Goal: Use online tool/utility: Use online tool/utility

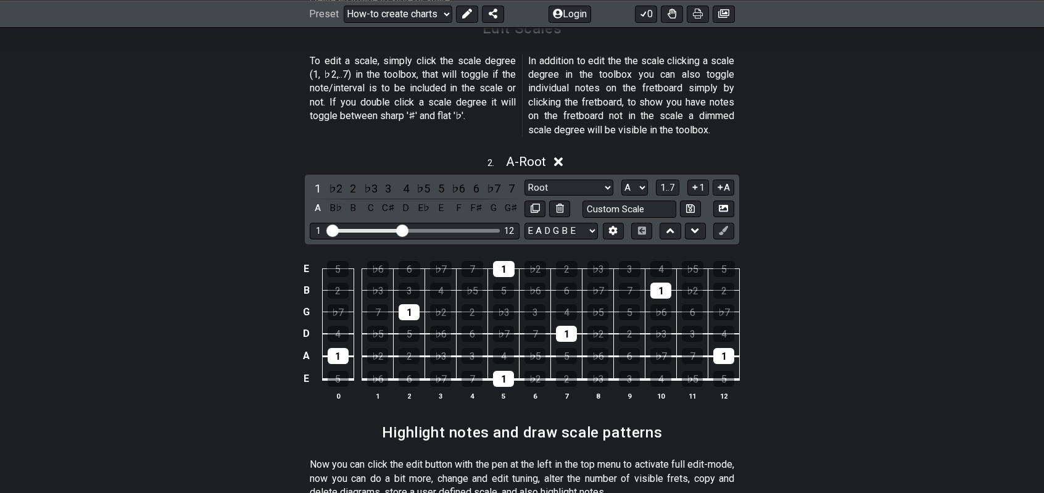
scroll to position [740, 0]
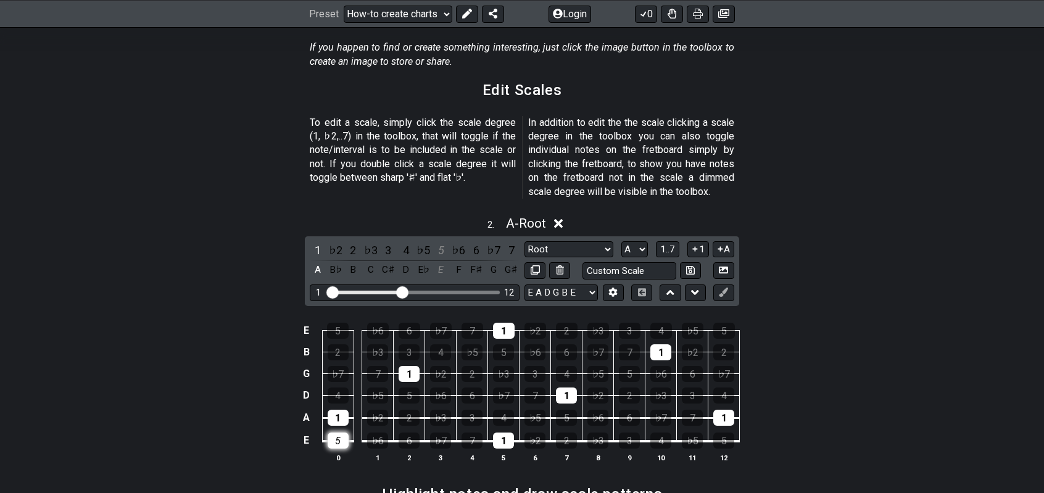
click at [338, 432] on div "5" at bounding box center [338, 440] width 21 height 16
click at [438, 262] on div "E" at bounding box center [441, 270] width 16 height 17
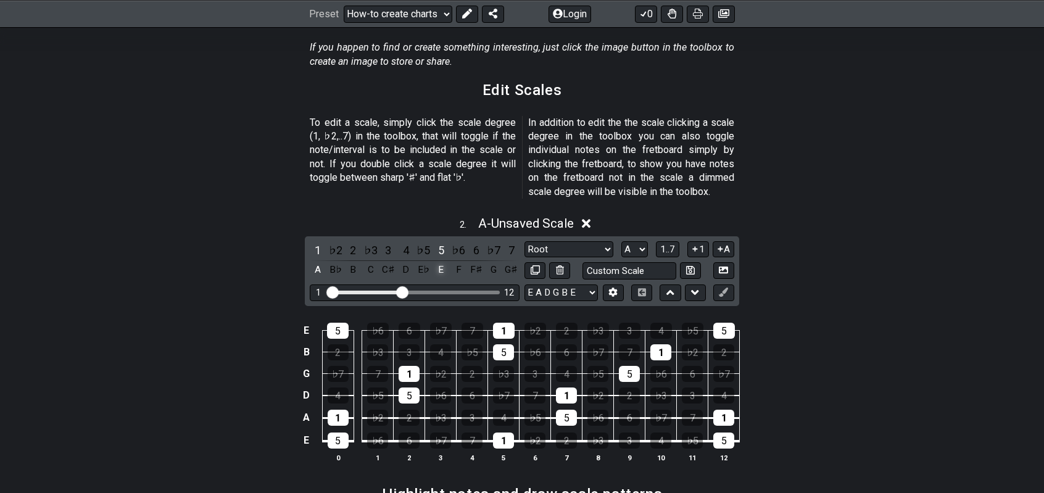
click at [444, 262] on div "E" at bounding box center [441, 270] width 16 height 17
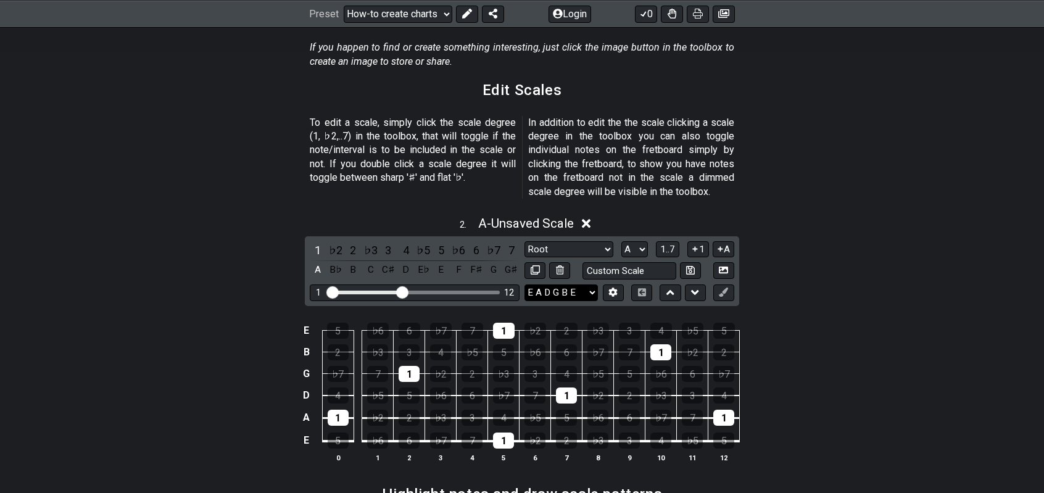
click at [529, 284] on select "E A D G B E E A D G B E E A D G B E B E A D F♯ B A D G C E A D A D G B E E♭ A♭ …" at bounding box center [560, 292] width 73 height 17
click at [642, 241] on select "A♭ A A♯ B♭ B C C♯ D♭ D D♯ E♭ E F F♯ G♭ G G♯" at bounding box center [634, 249] width 27 height 17
select select "E"
click at [621, 241] on select "A♭ A A♯ B♭ B C C♯ D♭ D D♯ E♭ E F F♯ G♭ G G♯" at bounding box center [634, 249] width 27 height 17
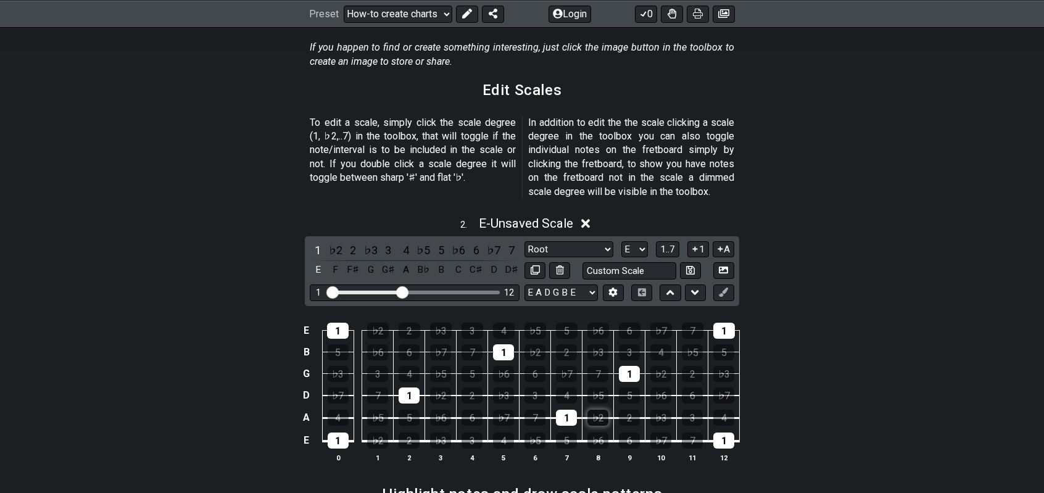
click at [595, 410] on div "♭2" at bounding box center [597, 418] width 21 height 16
click at [378, 432] on div "♭2" at bounding box center [377, 440] width 21 height 16
click at [436, 387] on div "♭2" at bounding box center [440, 395] width 21 height 16
click at [379, 323] on div "♭2" at bounding box center [378, 331] width 22 height 16
click at [540, 387] on div "3" at bounding box center [534, 395] width 21 height 16
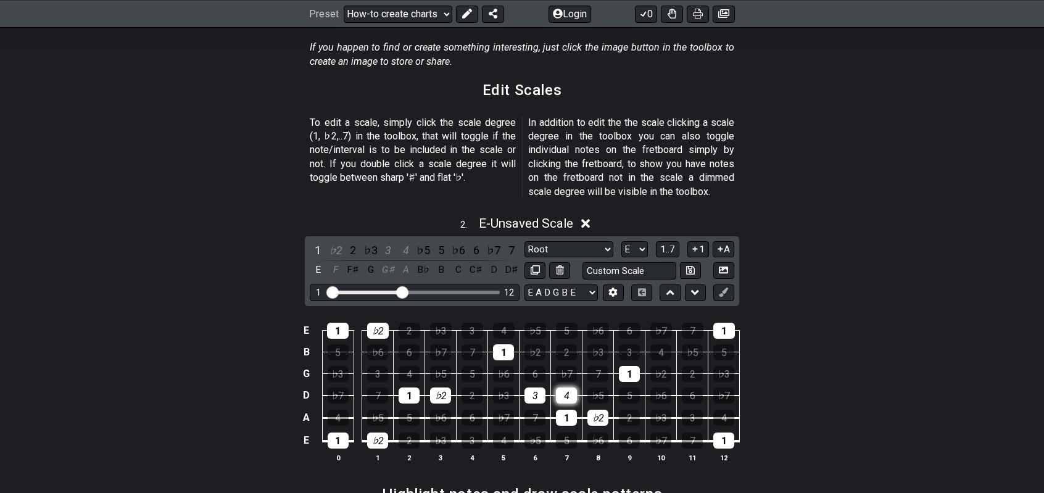
click at [567, 387] on div "4" at bounding box center [566, 395] width 21 height 16
click at [474, 432] on div "3" at bounding box center [471, 440] width 21 height 16
click at [336, 410] on div "4" at bounding box center [338, 418] width 21 height 16
click at [380, 366] on div "3" at bounding box center [377, 374] width 21 height 16
click at [412, 366] on div "4" at bounding box center [408, 374] width 21 height 16
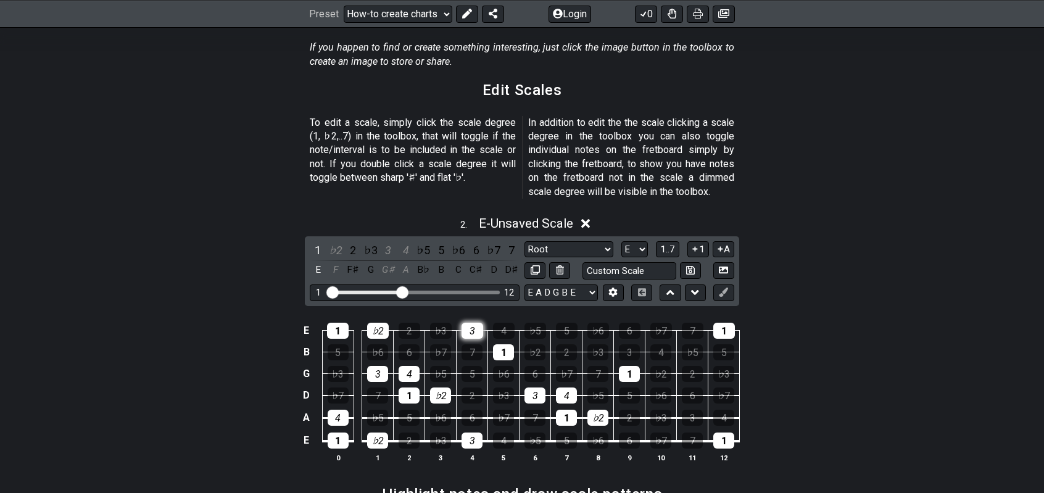
click at [474, 323] on div "3" at bounding box center [472, 331] width 22 height 16
click at [500, 323] on div "4" at bounding box center [504, 331] width 22 height 16
click at [474, 366] on div "5" at bounding box center [471, 374] width 21 height 16
click at [505, 366] on div "♭6" at bounding box center [503, 374] width 21 height 16
click at [566, 366] on div "♭7" at bounding box center [566, 374] width 21 height 16
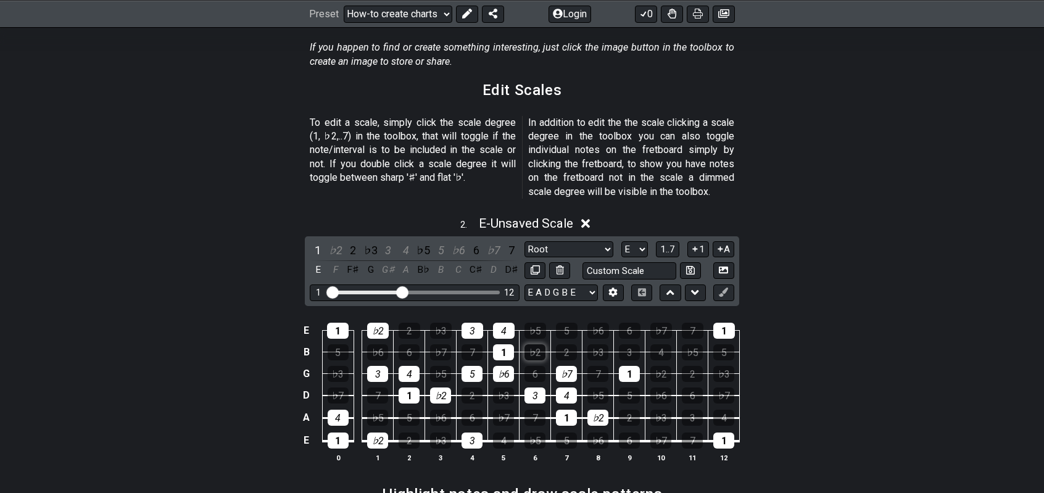
click at [532, 344] on div "♭2" at bounding box center [534, 352] width 21 height 16
click at [563, 323] on div "5" at bounding box center [567, 331] width 22 height 16
click at [592, 323] on div "♭6" at bounding box center [598, 331] width 22 height 16
click at [665, 323] on div "♭7" at bounding box center [661, 331] width 22 height 16
click at [411, 410] on div "5" at bounding box center [408, 418] width 21 height 16
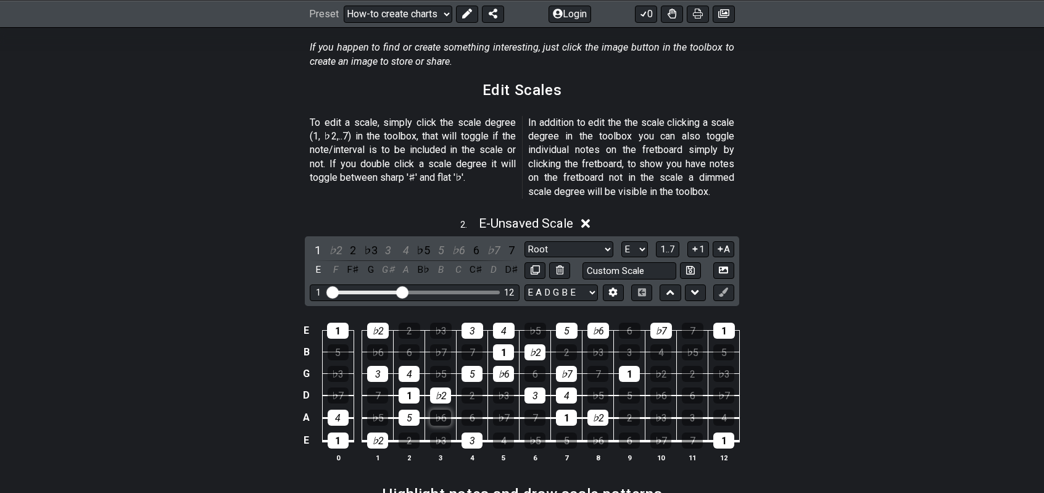
click at [442, 410] on div "♭6" at bounding box center [440, 418] width 21 height 16
click at [334, 387] on div "♭7" at bounding box center [338, 395] width 21 height 16
click at [342, 344] on div "5" at bounding box center [338, 352] width 21 height 16
click at [373, 344] on div "♭6" at bounding box center [377, 352] width 21 height 16
click at [442, 344] on div "♭7" at bounding box center [440, 352] width 21 height 16
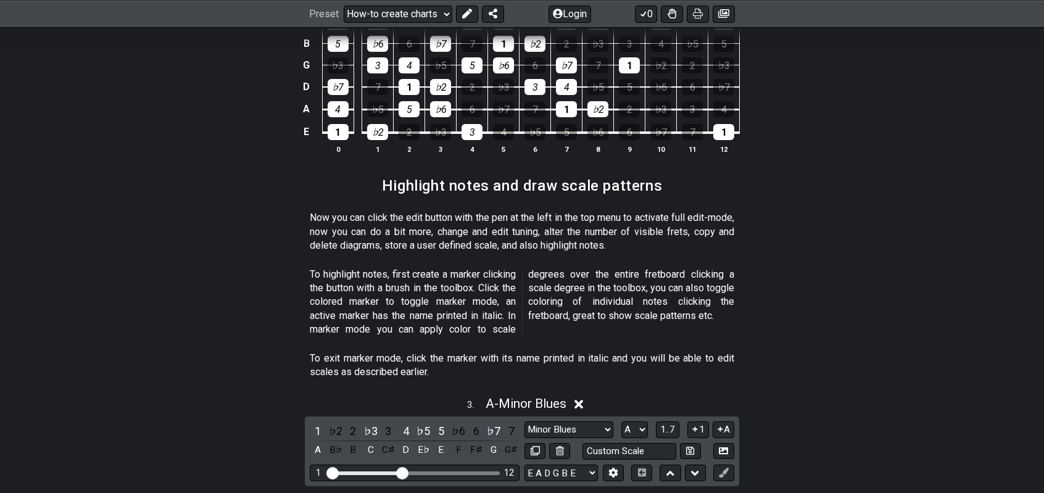
scroll to position [864, 0]
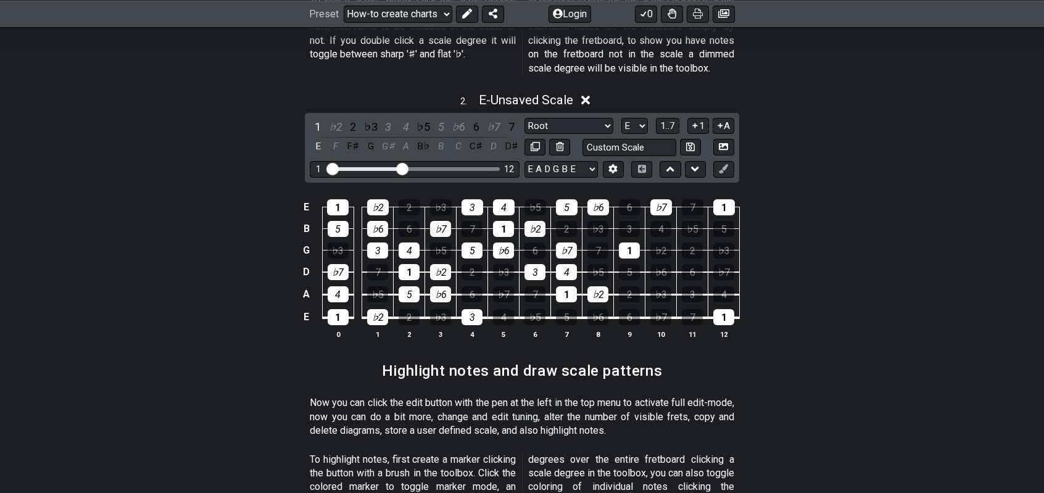
drag, startPoint x: 813, startPoint y: 330, endPoint x: 180, endPoint y: 221, distance: 642.2
click at [185, 220] on div "E 1 ♭2 2 ♭3 3 4 ♭5 5 ♭6 6 ♭7 7 1 B 5 ♭6 6 ♭7 7 1 ♭2 2 ♭3 3 4 ♭5 5 G ♭3 3 4 ♭5 5…" at bounding box center [522, 269] width 1044 height 173
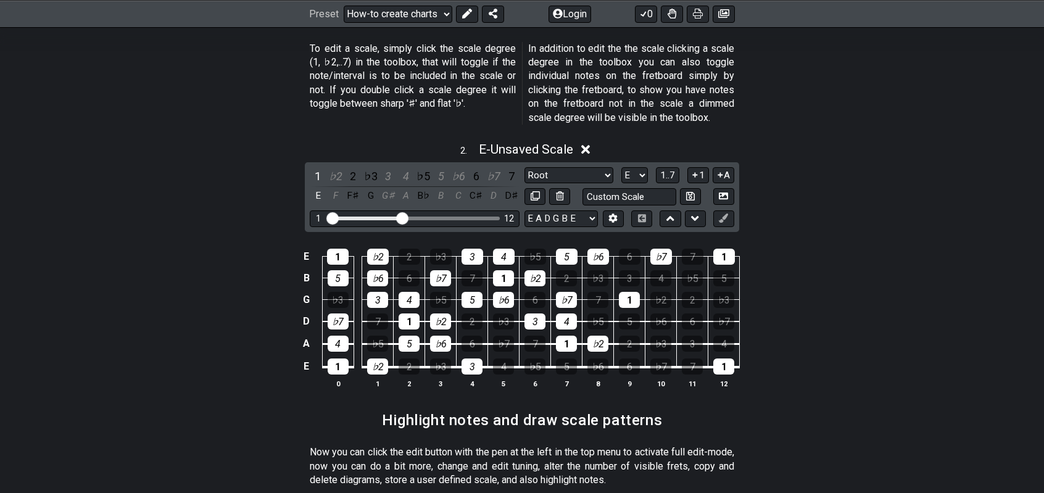
scroll to position [802, 0]
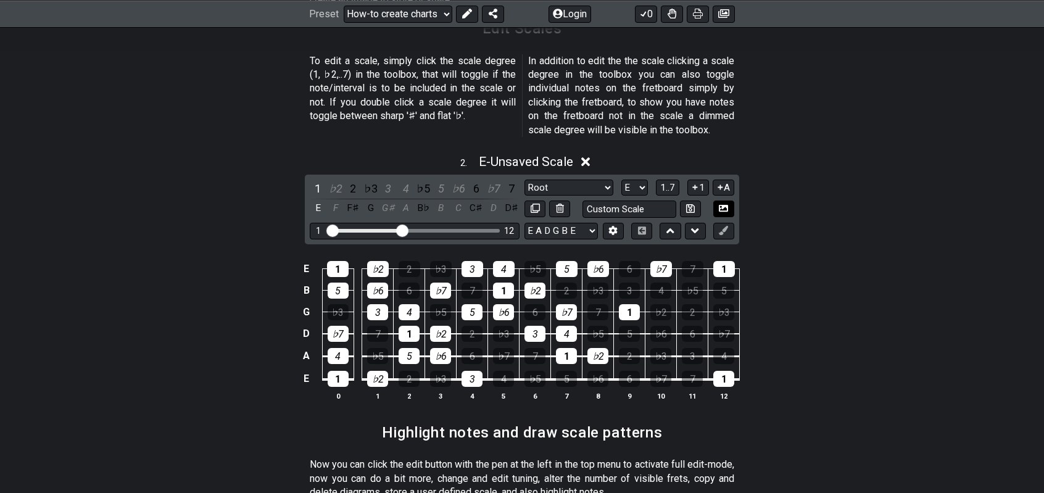
click at [723, 205] on icon at bounding box center [723, 208] width 9 height 7
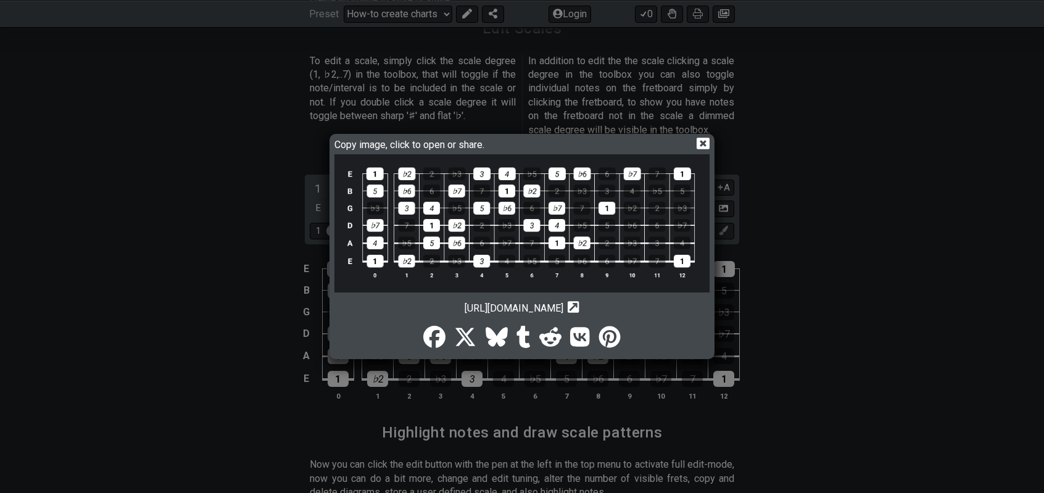
click at [365, 145] on span "Copy image, click to open or share." at bounding box center [411, 143] width 155 height 14
click at [703, 142] on icon at bounding box center [702, 143] width 13 height 13
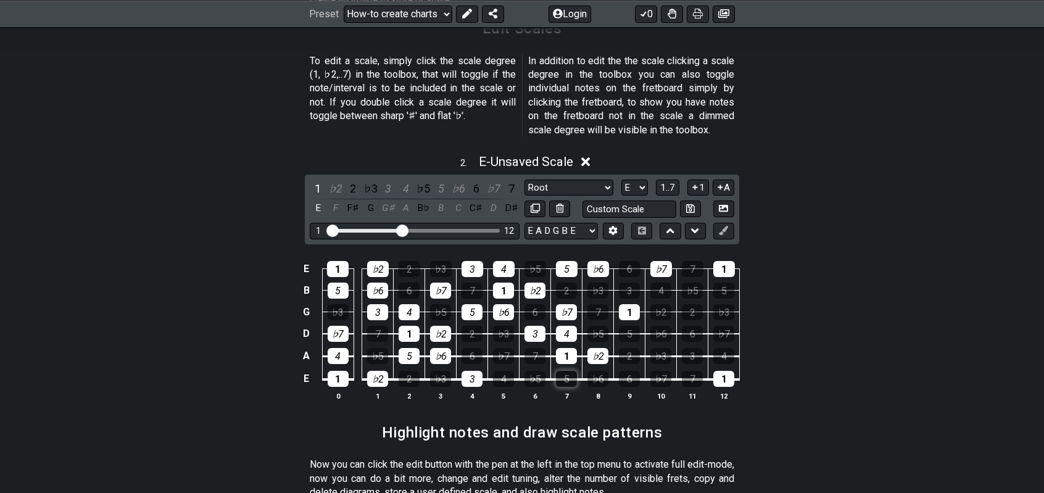
click at [564, 371] on div "5" at bounding box center [566, 379] width 21 height 16
click at [595, 371] on div "♭6" at bounding box center [597, 379] width 21 height 16
click at [503, 371] on div "4" at bounding box center [503, 379] width 21 height 16
click at [659, 371] on div "♭7" at bounding box center [660, 379] width 21 height 16
click at [627, 283] on div "3" at bounding box center [629, 291] width 21 height 16
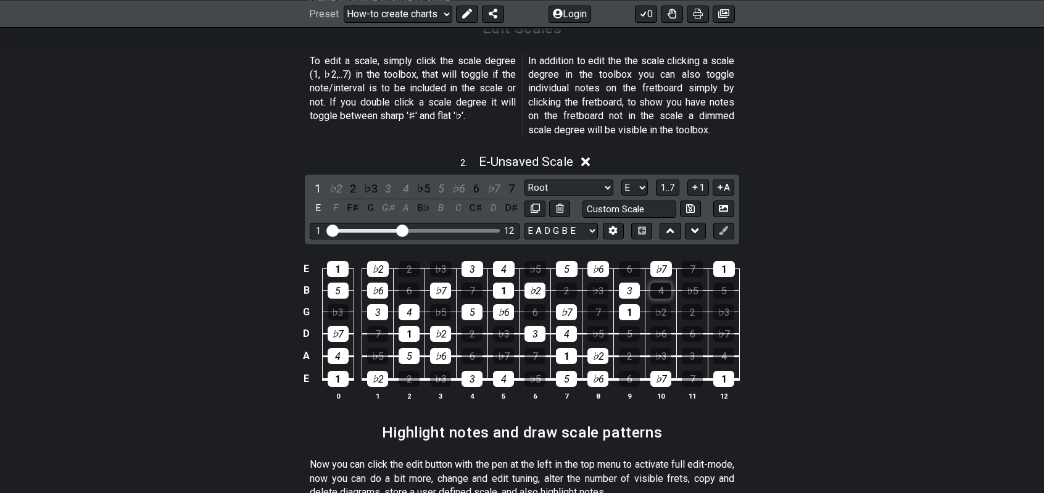
click at [664, 283] on div "4" at bounding box center [660, 291] width 21 height 16
click at [724, 283] on div "5" at bounding box center [723, 291] width 21 height 16
click at [656, 304] on div "♭2" at bounding box center [660, 312] width 21 height 16
click at [627, 326] on div "5" at bounding box center [629, 334] width 21 height 16
click at [661, 326] on div "♭6" at bounding box center [660, 334] width 21 height 16
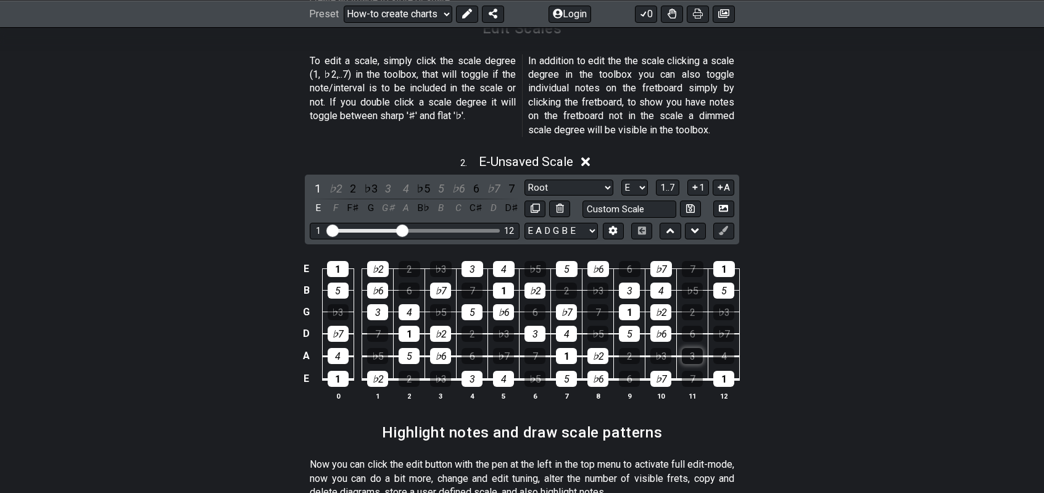
click at [691, 348] on div "3" at bounding box center [692, 356] width 21 height 16
click at [721, 348] on div "4" at bounding box center [723, 356] width 21 height 16
click at [725, 326] on div "♭7" at bounding box center [723, 334] width 21 height 16
click at [723, 205] on icon at bounding box center [723, 208] width 9 height 7
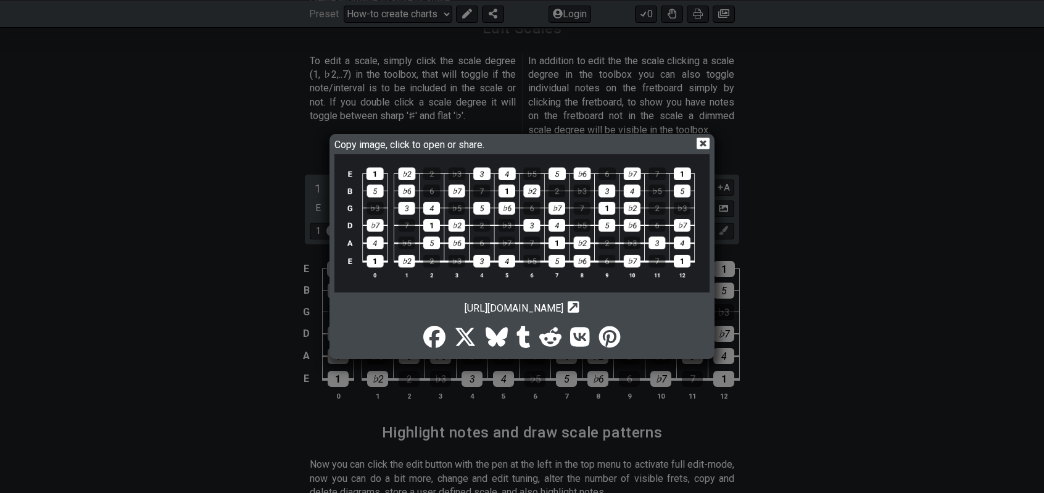
click at [701, 142] on icon at bounding box center [702, 143] width 13 height 13
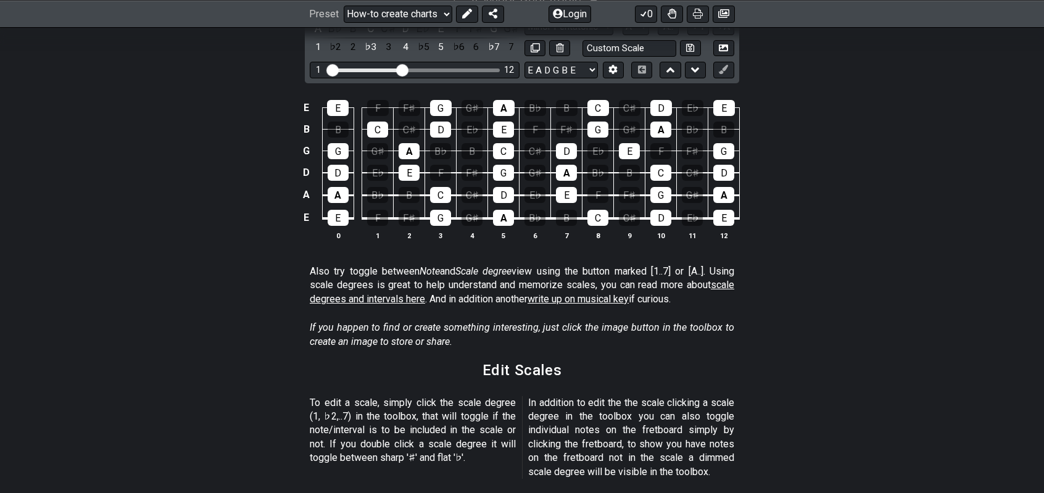
scroll to position [357, 0]
